Goal: Information Seeking & Learning: Check status

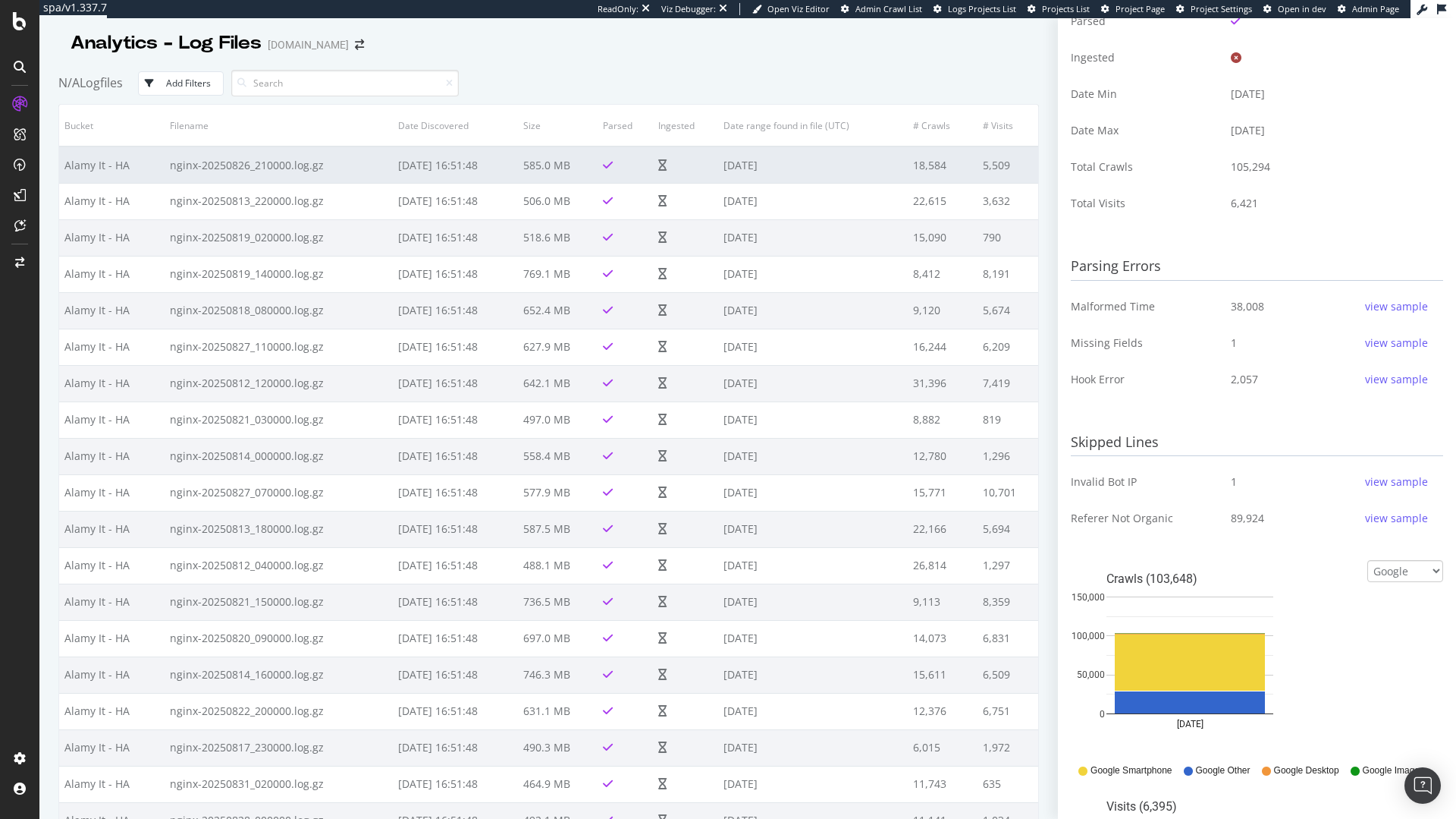
click at [696, 171] on td at bounding box center [686, 164] width 66 height 36
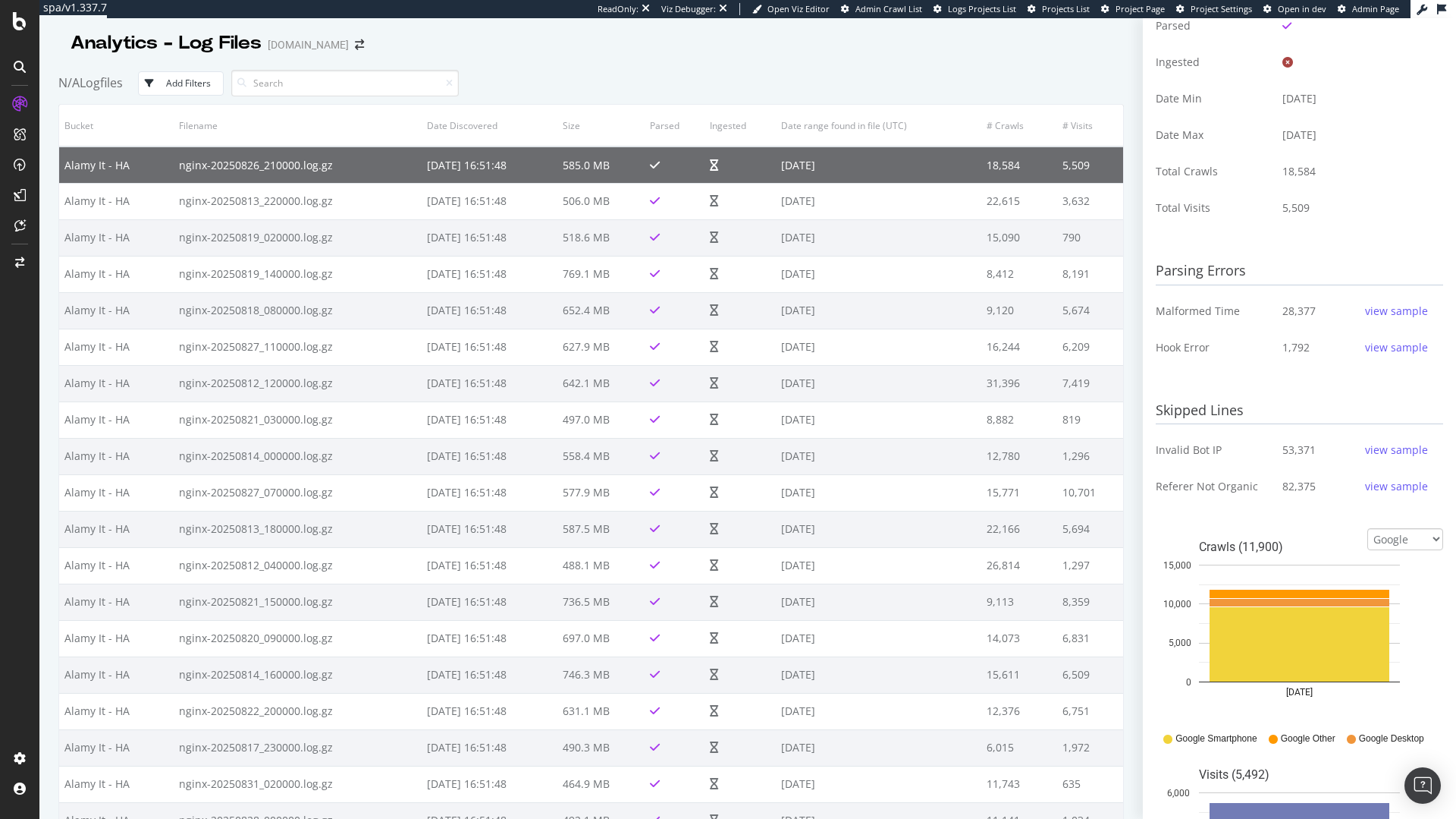
scroll to position [333, 0]
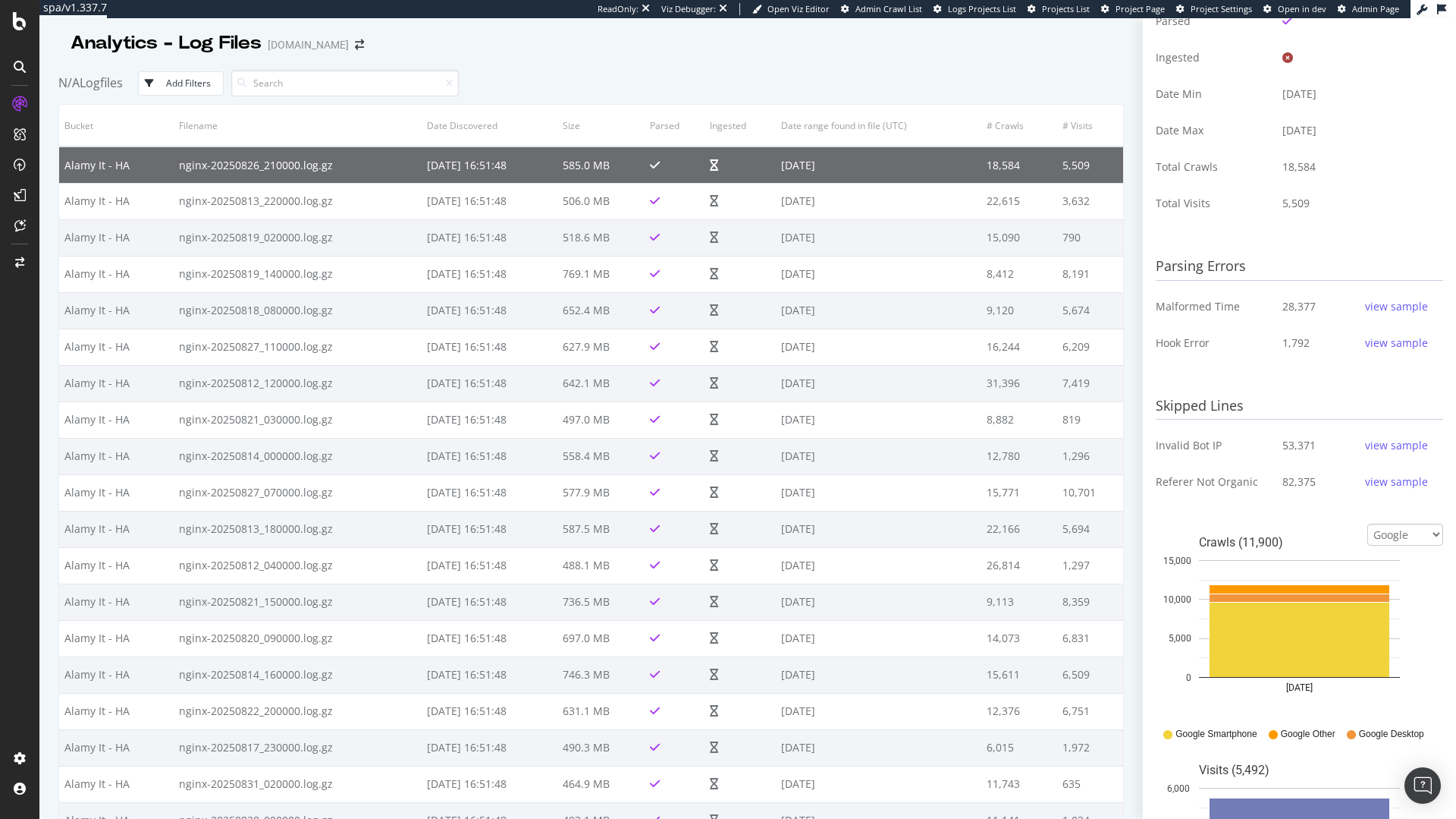
click at [1407, 340] on div "view sample" at bounding box center [1396, 343] width 63 height 16
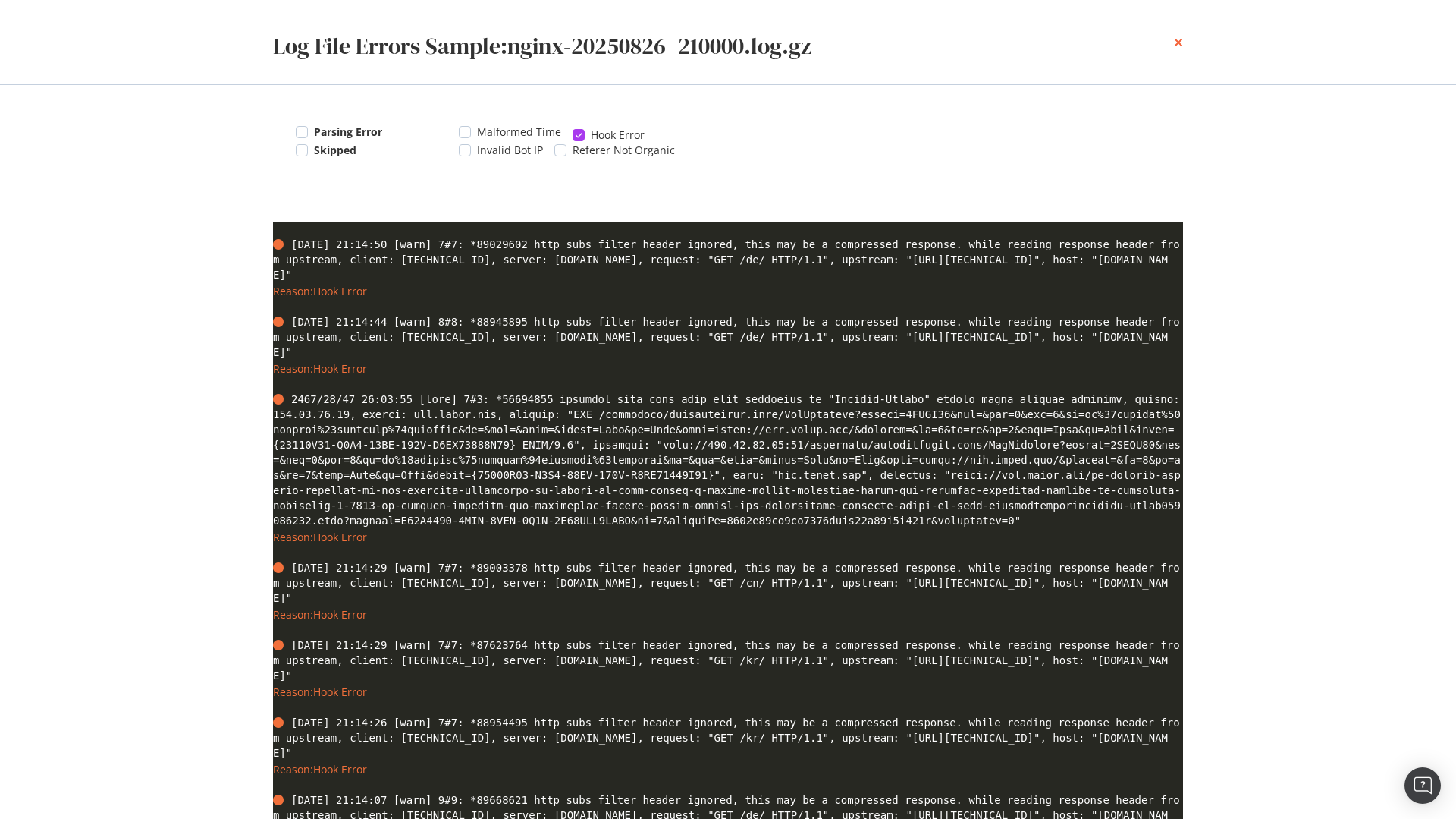
click at [1177, 38] on icon "times" at bounding box center [1179, 42] width 9 height 12
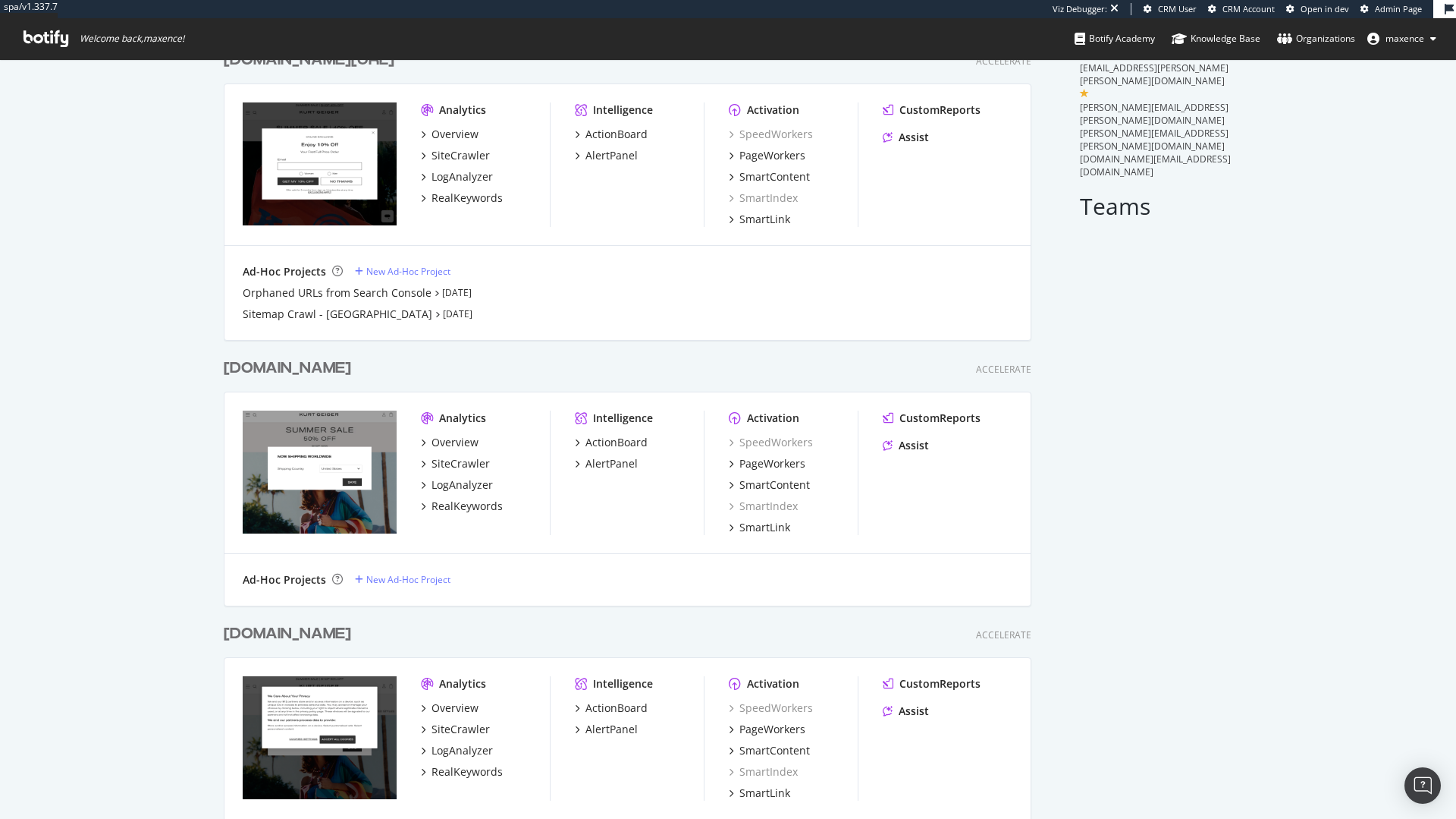
scroll to position [159, 0]
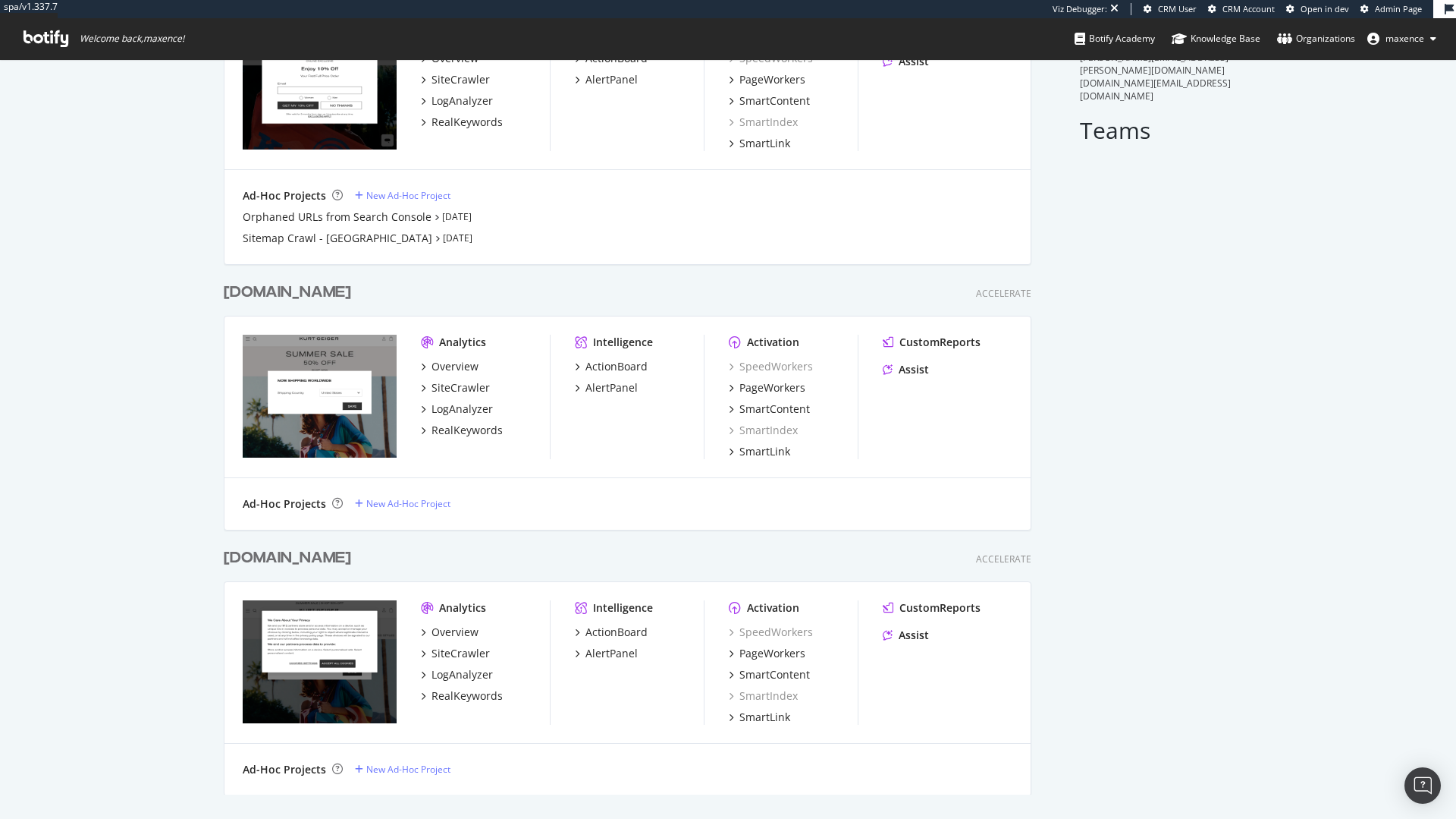
click at [348, 554] on div "www.kurtgeiger.com" at bounding box center [288, 557] width 128 height 22
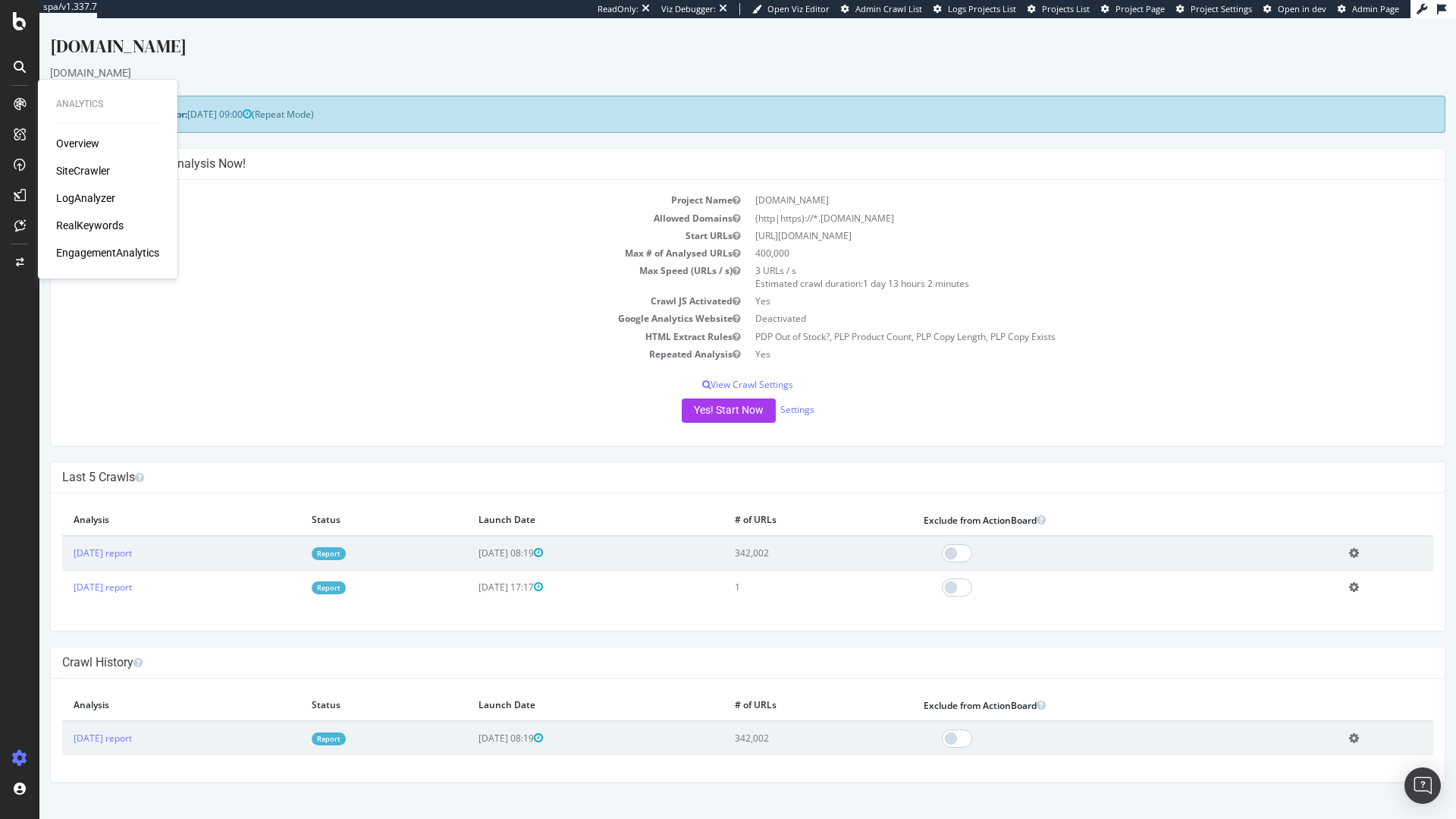
click at [87, 198] on div "LogAnalyzer" at bounding box center [85, 198] width 60 height 16
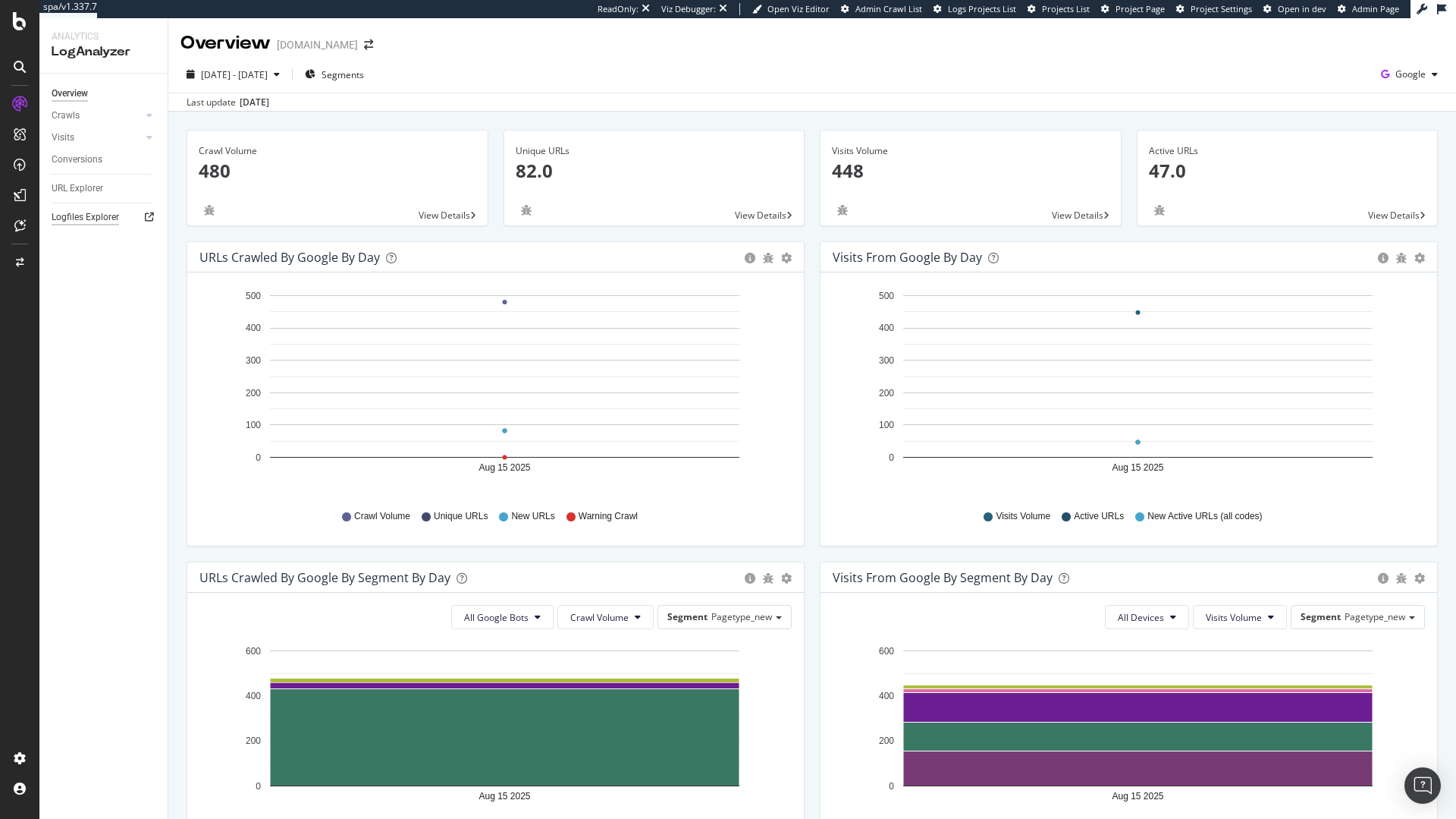
click at [109, 225] on div "Logfiles Explorer" at bounding box center [110, 217] width 116 height 22
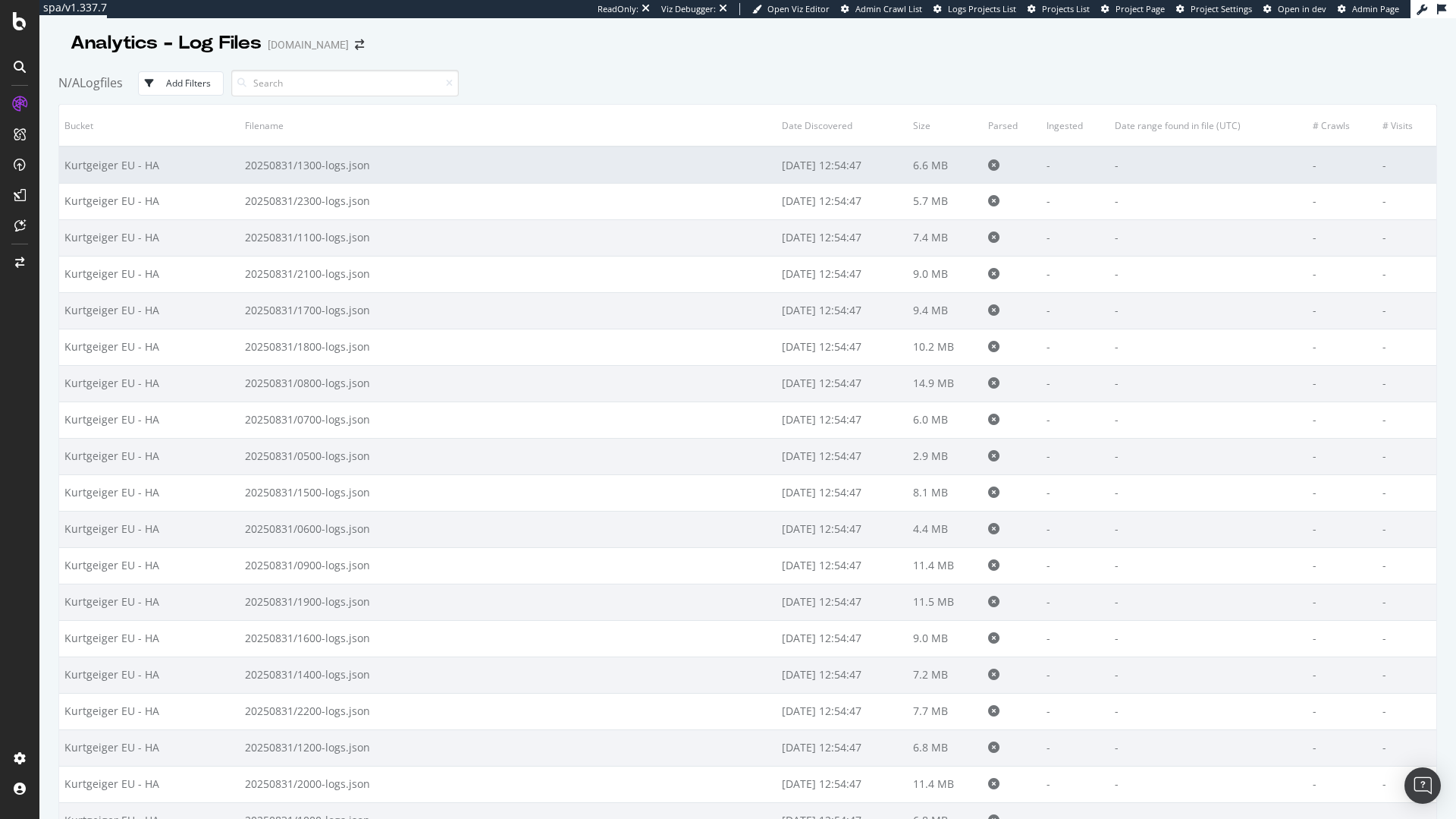
click at [331, 166] on td "20250831/1300-logs.json" at bounding box center [509, 164] width 537 height 36
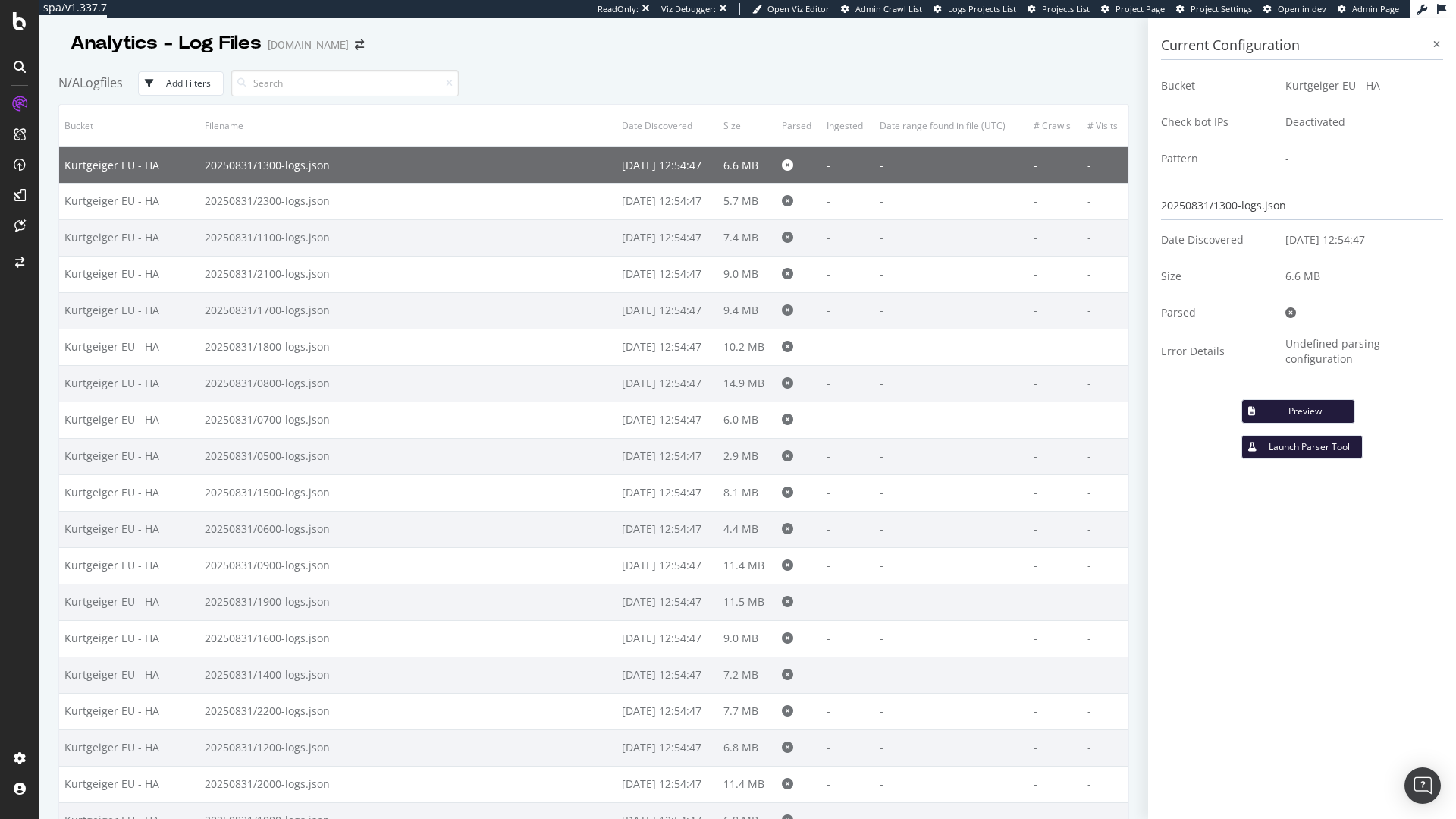
click at [1282, 413] on div "Preview" at bounding box center [1305, 410] width 75 height 13
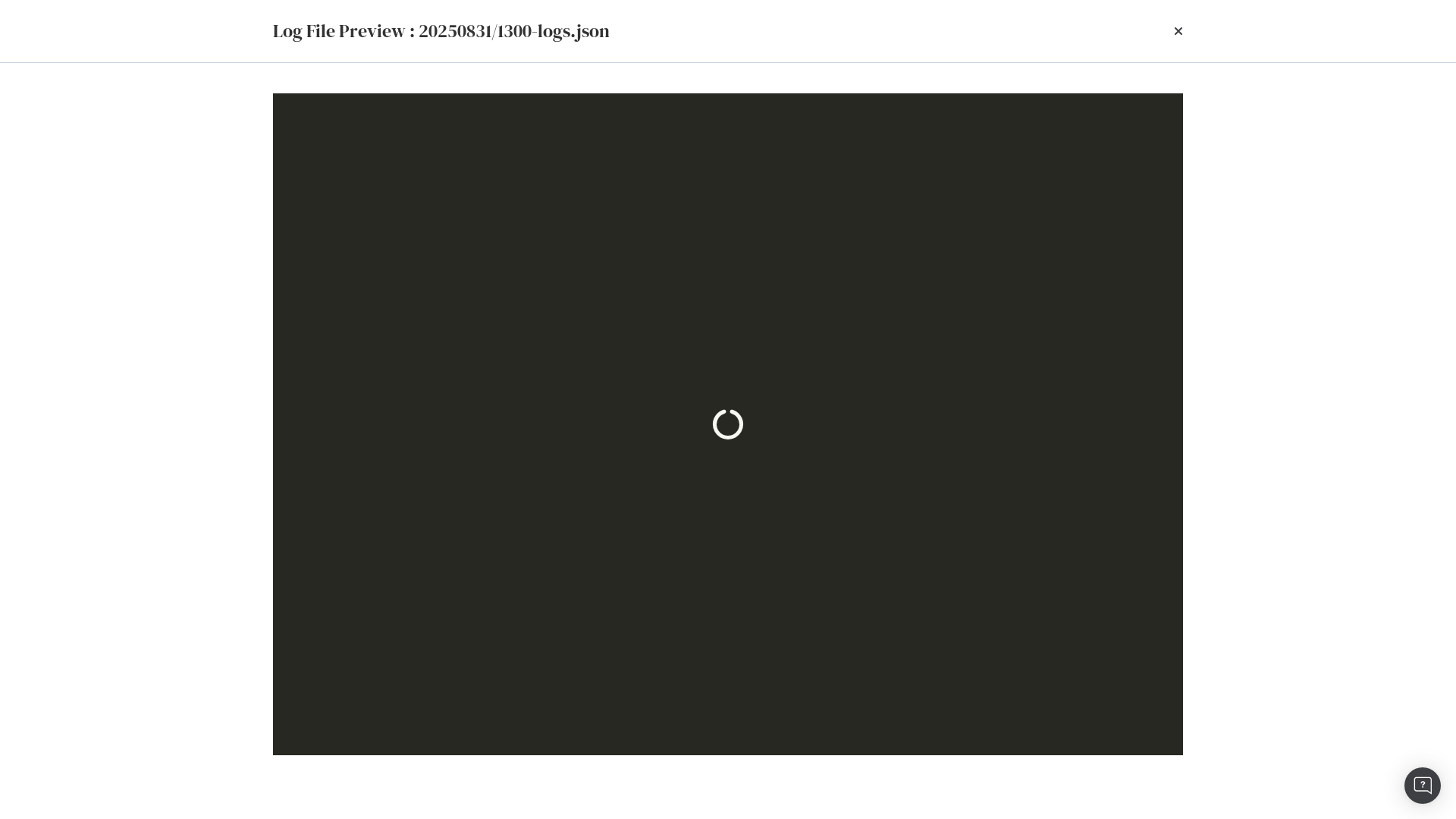
scroll to position [488, 0]
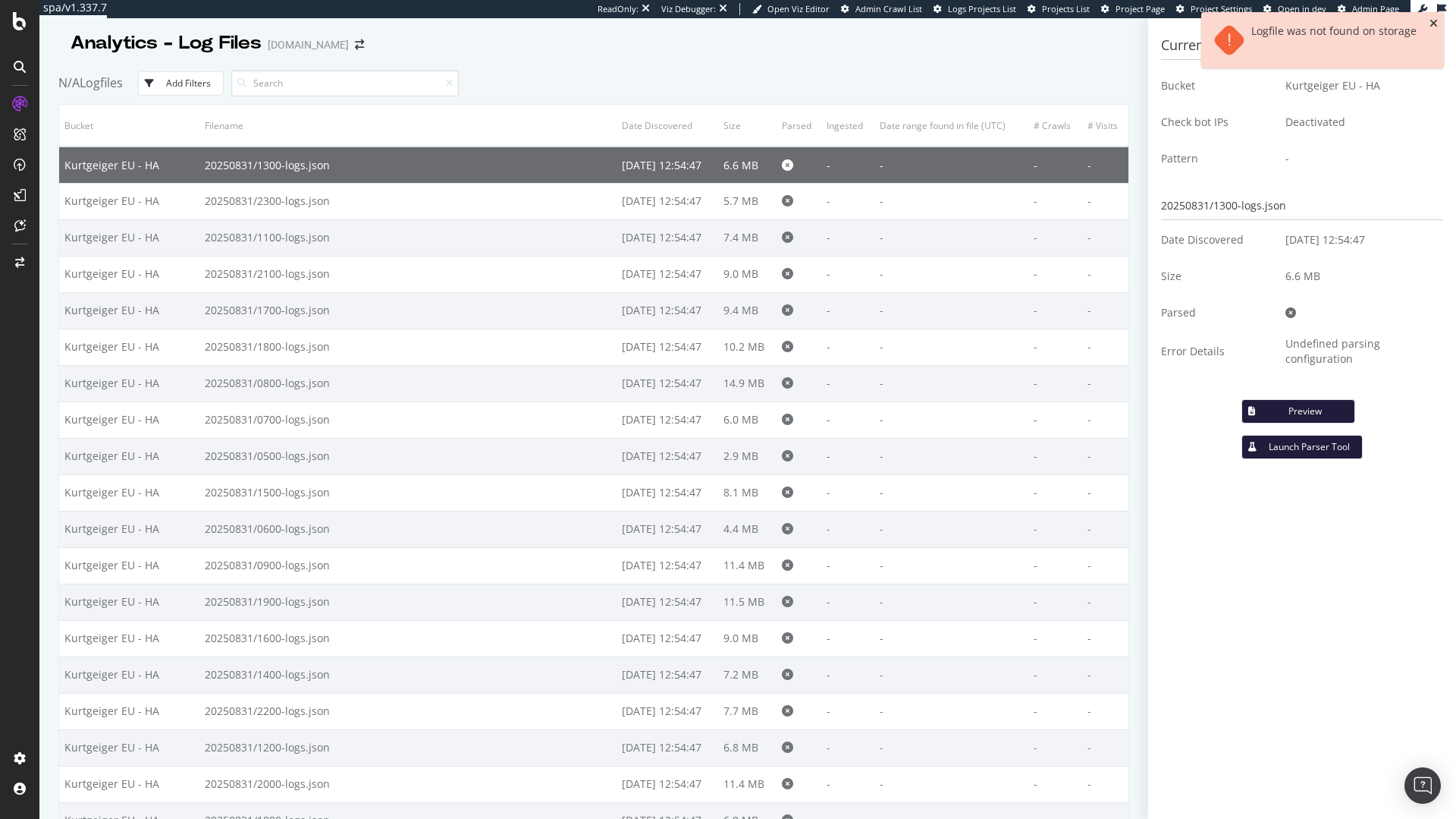
click at [1434, 22] on icon "close toast" at bounding box center [1434, 23] width 9 height 10
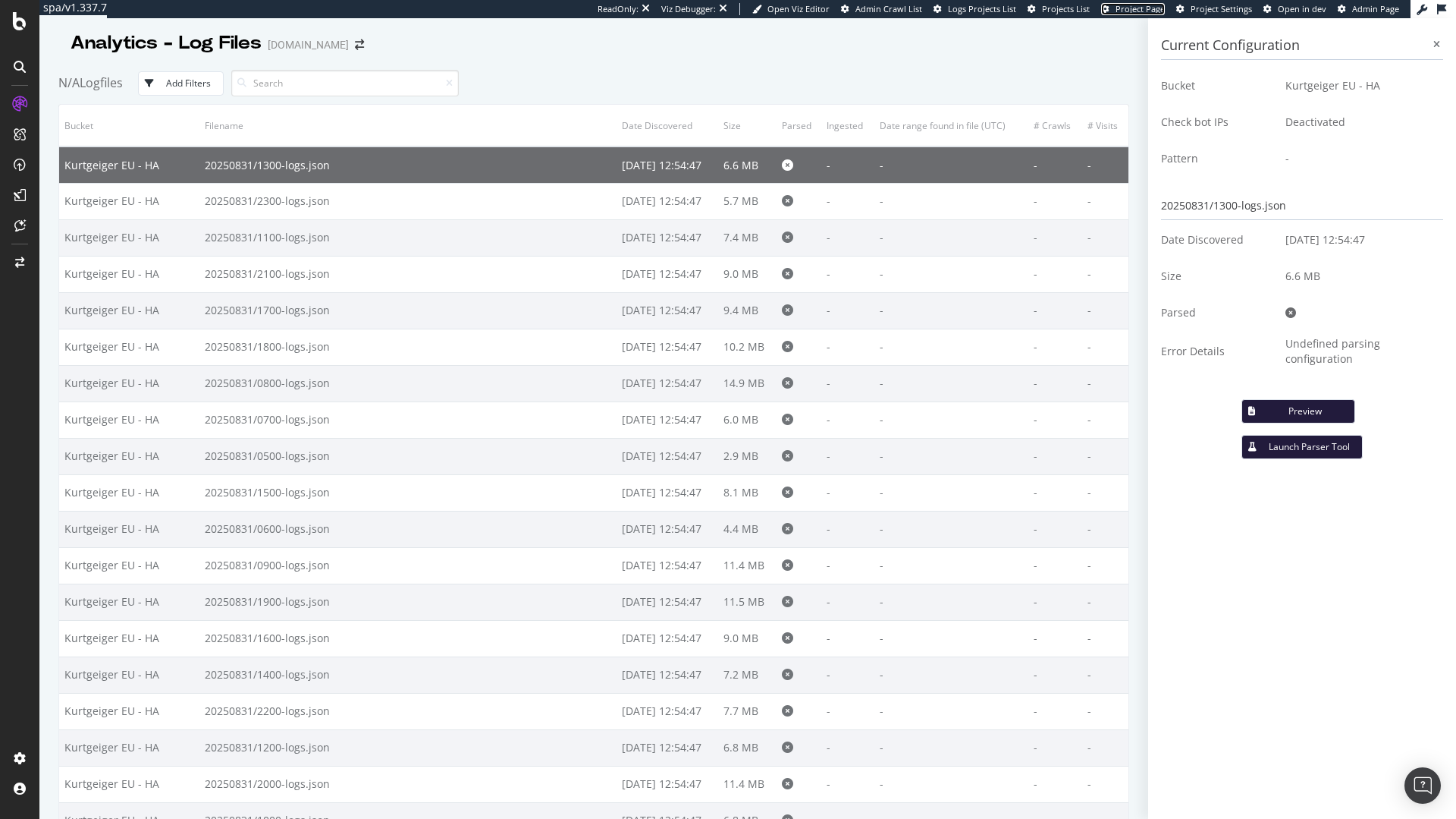
click at [1125, 10] on span "Project Page" at bounding box center [1140, 9] width 49 height 11
